Goal: Register for event/course

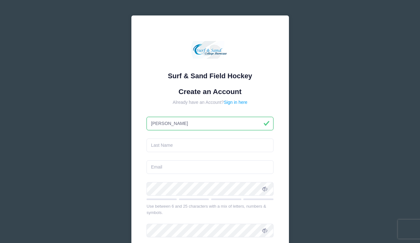
type input "[PERSON_NAME]"
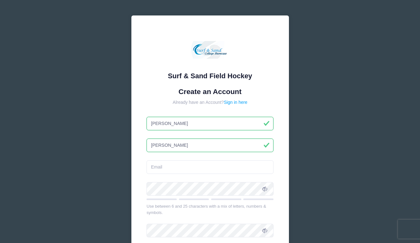
type input "[PERSON_NAME]"
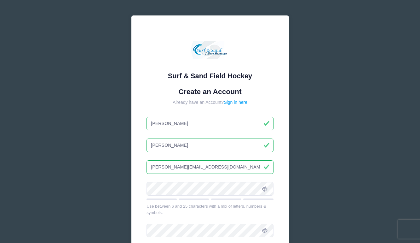
type input "[PERSON_NAME][EMAIL_ADDRESS][DOMAIN_NAME]"
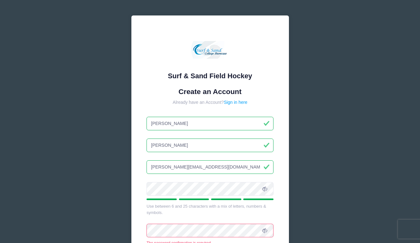
click at [264, 188] on icon at bounding box center [264, 188] width 5 height 5
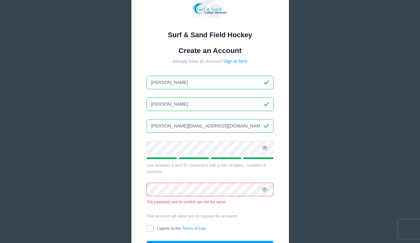
scroll to position [41, 0]
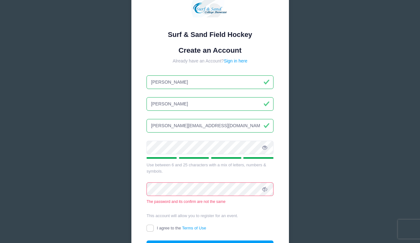
click at [181, 215] on div "This account will allow you to register for an event." at bounding box center [210, 216] width 127 height 6
click at [121, 189] on div "Surf & Sand Field Hockey Create an Account Already have an Account? Sign in her…" at bounding box center [210, 135] width 189 height 352
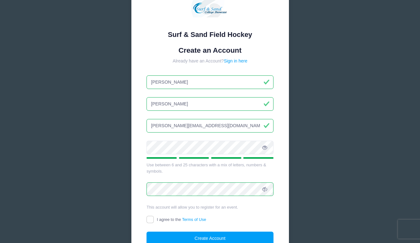
click at [150, 218] on input "I agree to the Terms of Use" at bounding box center [150, 219] width 7 height 7
checkbox input "true"
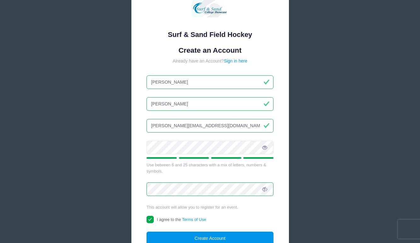
click at [170, 234] on button "Create Account" at bounding box center [210, 238] width 127 height 14
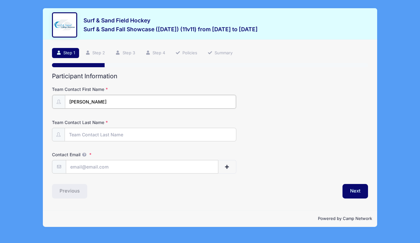
type input "[PERSON_NAME]"
type input "C"
type input "Vizzuso Crawford"
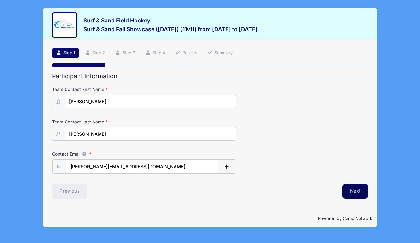
type input "[PERSON_NAME][EMAIL_ADDRESS][DOMAIN_NAME]"
click at [355, 189] on button "Next" at bounding box center [356, 190] width 26 height 15
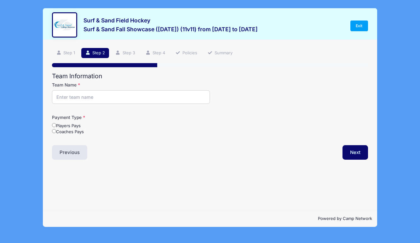
click at [116, 96] on input "Team Name" at bounding box center [131, 97] width 158 height 14
type input "Rise Up FHC"
click at [55, 133] on input "Coaches Pays" at bounding box center [54, 131] width 4 height 4
radio input "true"
click at [355, 154] on button "Next" at bounding box center [356, 152] width 26 height 15
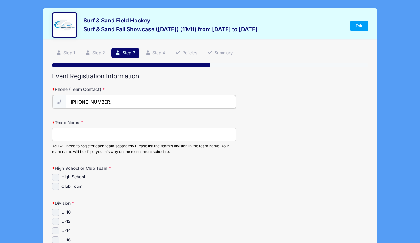
type input "(704) 453-4187"
type input "Rise Up U16"
click at [56, 184] on input "Club Team" at bounding box center [55, 185] width 7 height 7
checkbox input "true"
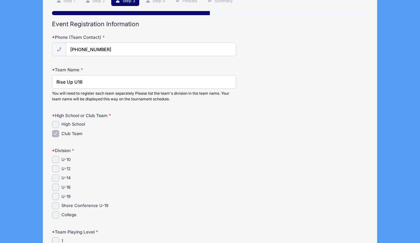
scroll to position [55, 0]
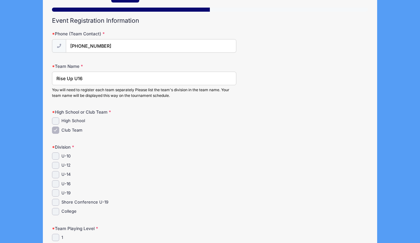
click at [55, 185] on input "U-16" at bounding box center [55, 183] width 7 height 7
checkbox input "true"
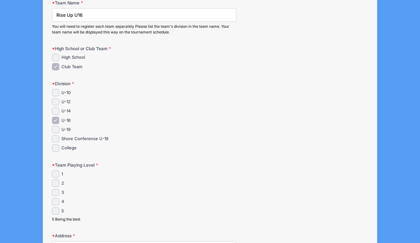
scroll to position [124, 0]
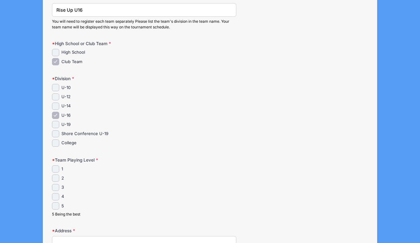
click at [55, 185] on input "3" at bounding box center [55, 187] width 7 height 7
checkbox input "true"
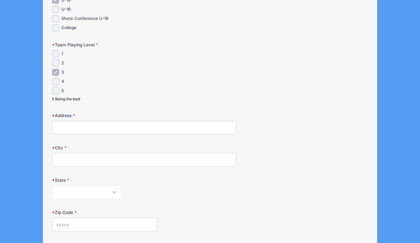
scroll to position [239, 0]
type input "918 Rising Road"
type input "Marvin"
select select "NC"
type input "2"
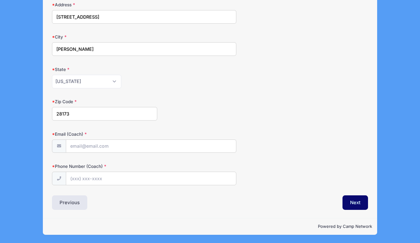
scroll to position [352, 0]
type input "28173"
type input "[PERSON_NAME][EMAIL_ADDRESS][DOMAIN_NAME]"
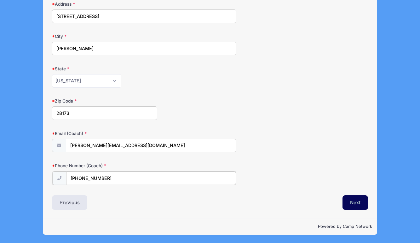
type input "(704) 453-4187"
click at [356, 206] on button "Next" at bounding box center [356, 202] width 26 height 15
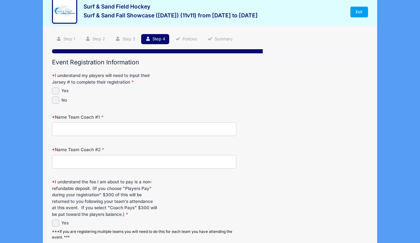
scroll to position [0, 0]
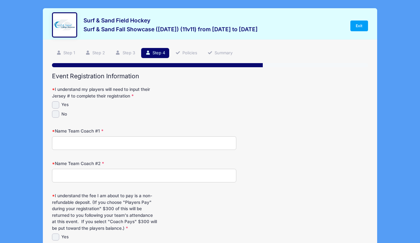
click at [58, 106] on input "Yes" at bounding box center [55, 104] width 7 height 7
checkbox input "true"
click at [68, 144] on input "Name Team Coach #1" at bounding box center [144, 143] width 184 height 14
type input "Michelle Crawford"
click at [62, 175] on input "Name Team Coach #2" at bounding box center [144, 176] width 184 height 14
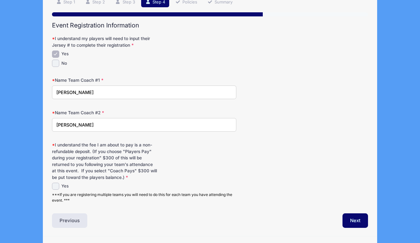
scroll to position [60, 0]
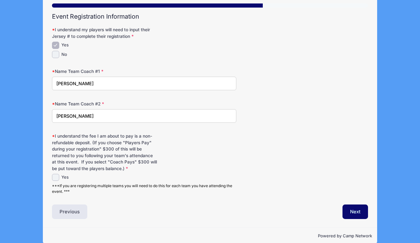
type input "Kacey Kopley"
click at [57, 178] on input "Yes" at bounding box center [55, 177] width 7 height 7
checkbox input "true"
click at [351, 215] on button "Next" at bounding box center [356, 211] width 26 height 15
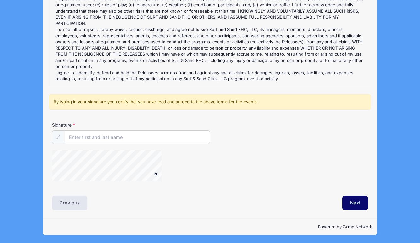
scroll to position [97, 0]
